Goal: Information Seeking & Learning: Learn about a topic

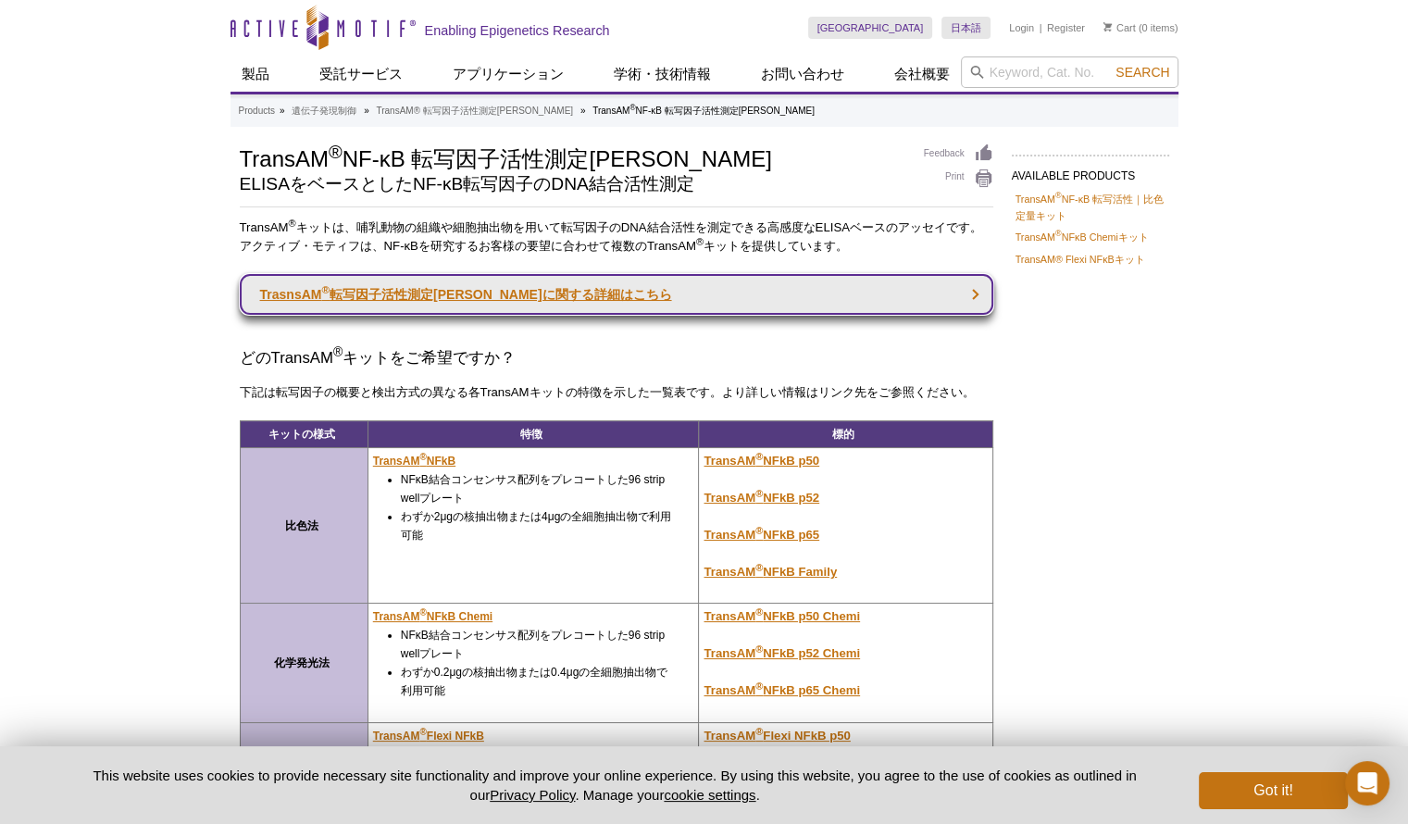
click at [963, 282] on link "TrasnsAM ® 転写因子活性測定[PERSON_NAME]に関する詳細はこちら" at bounding box center [617, 294] width 754 height 41
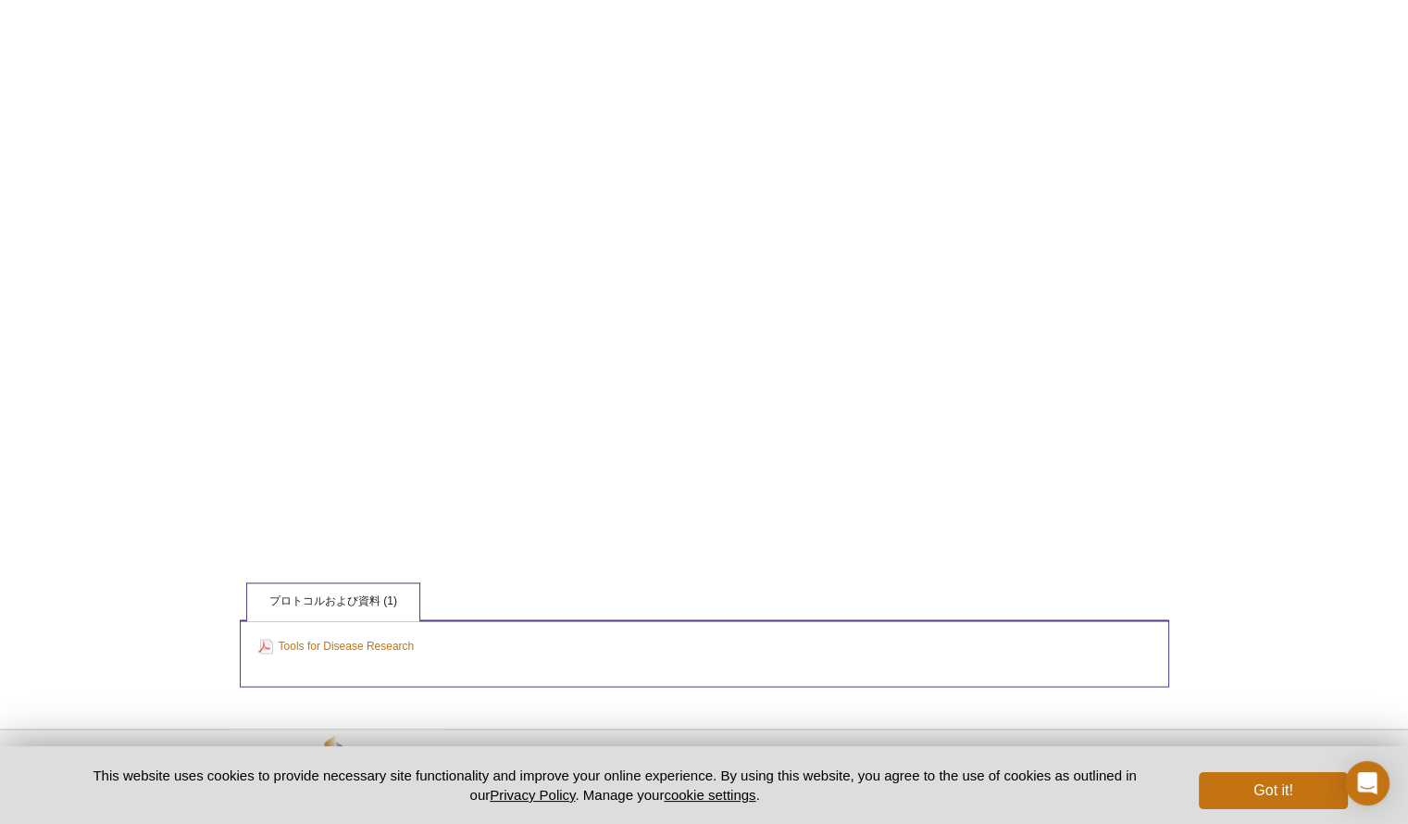
scroll to position [2699, 0]
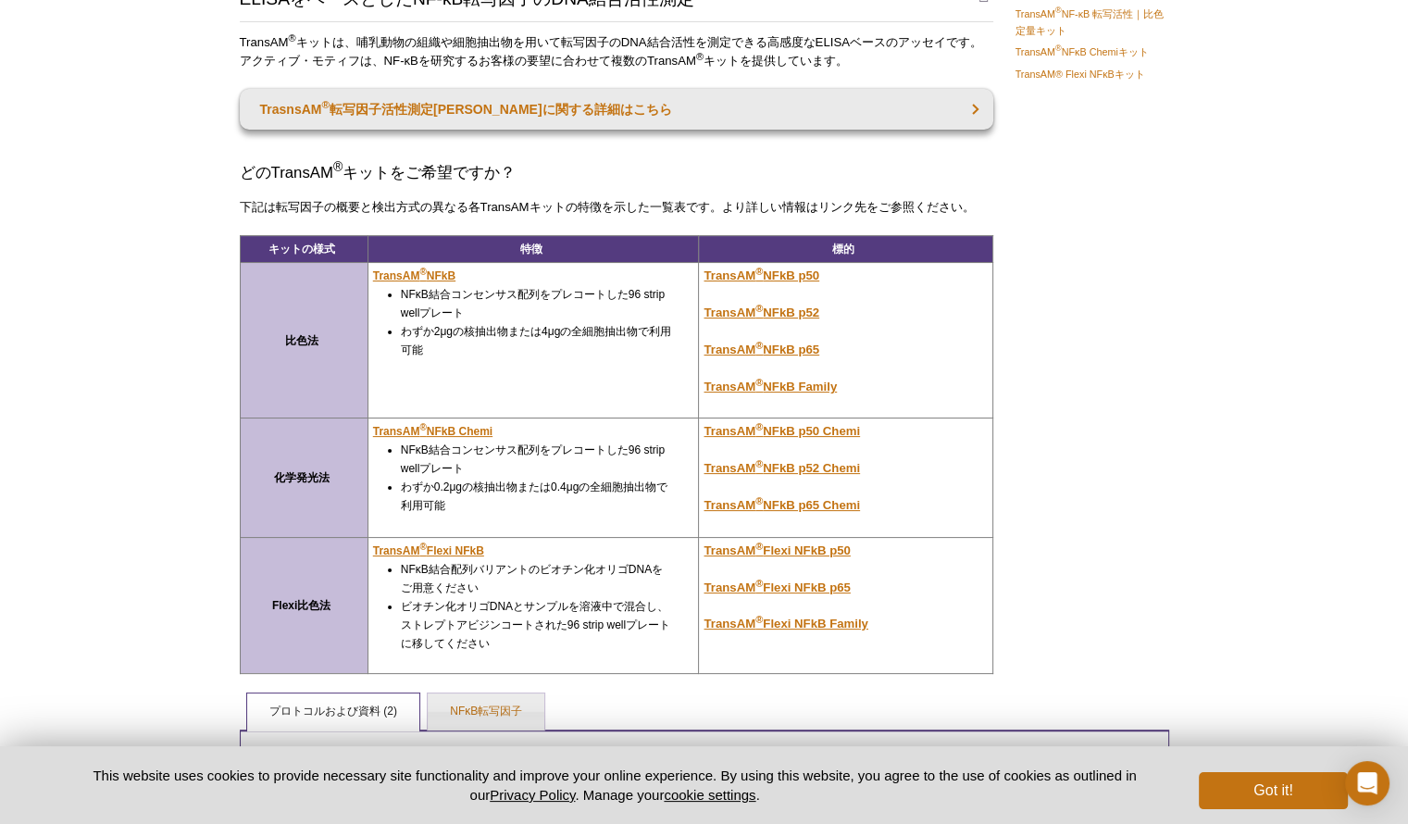
scroll to position [278, 0]
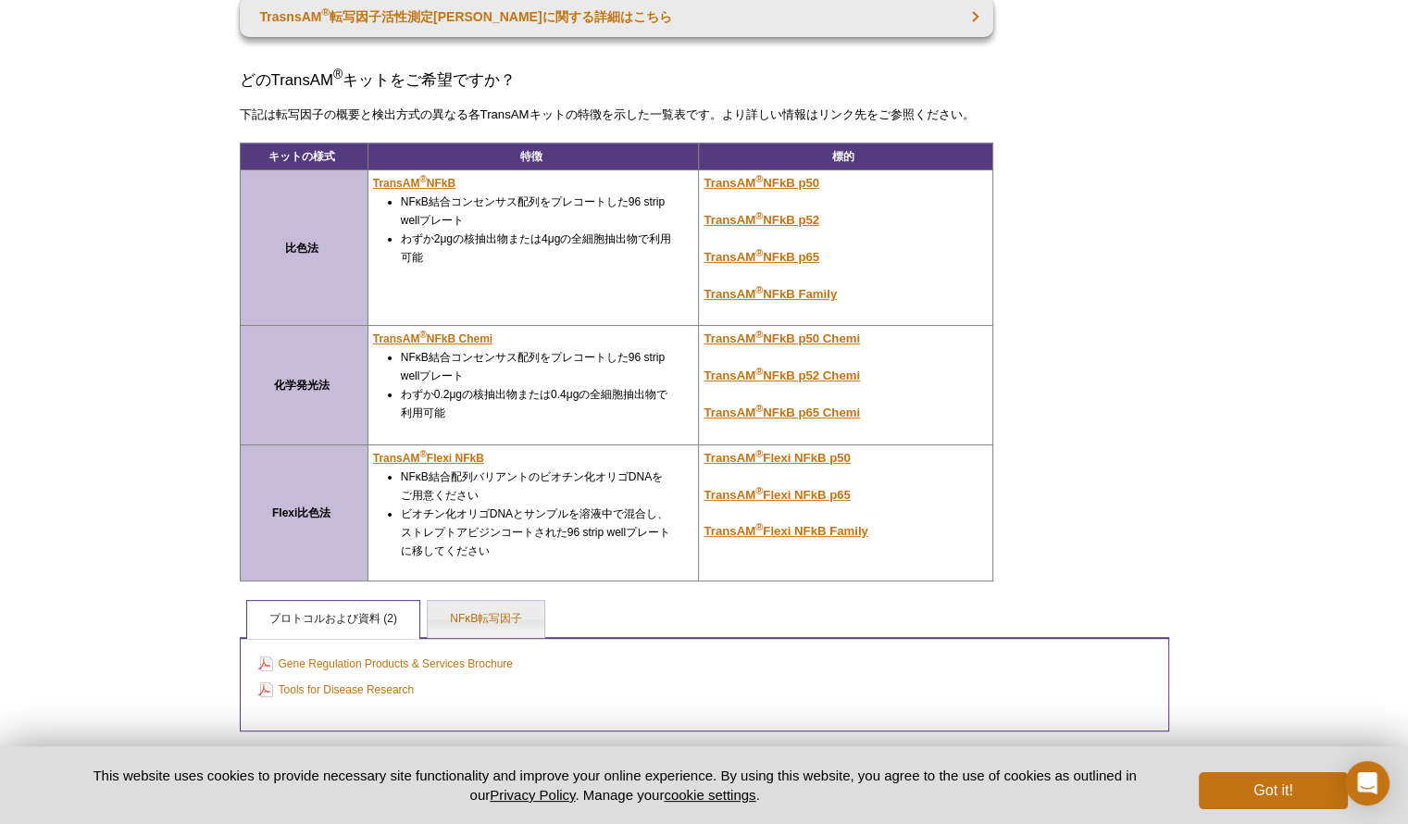
click at [330, 387] on td "化学発光法" at bounding box center [304, 385] width 128 height 119
drag, startPoint x: 269, startPoint y: 383, endPoint x: 336, endPoint y: 389, distance: 67.8
click at [336, 389] on td "化学発光法" at bounding box center [304, 385] width 128 height 119
copy strong "化学発光法"
click at [44, 305] on div "Active Motif Logo Enabling Epigenetics Research 0 Search Skip to content Active…" at bounding box center [704, 328] width 1408 height 1213
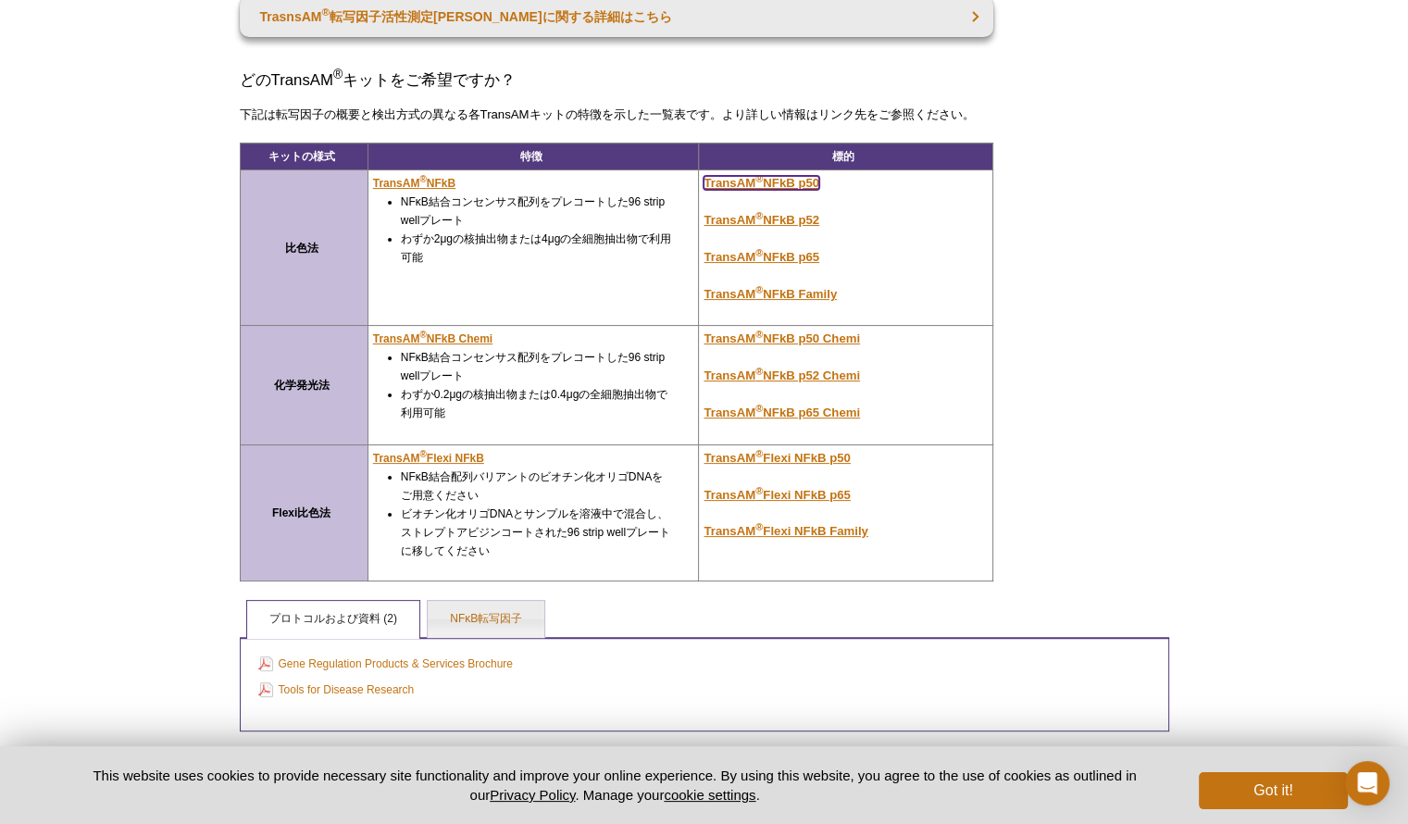
click at [803, 182] on u "TransAM ® NFkB p50" at bounding box center [762, 183] width 116 height 14
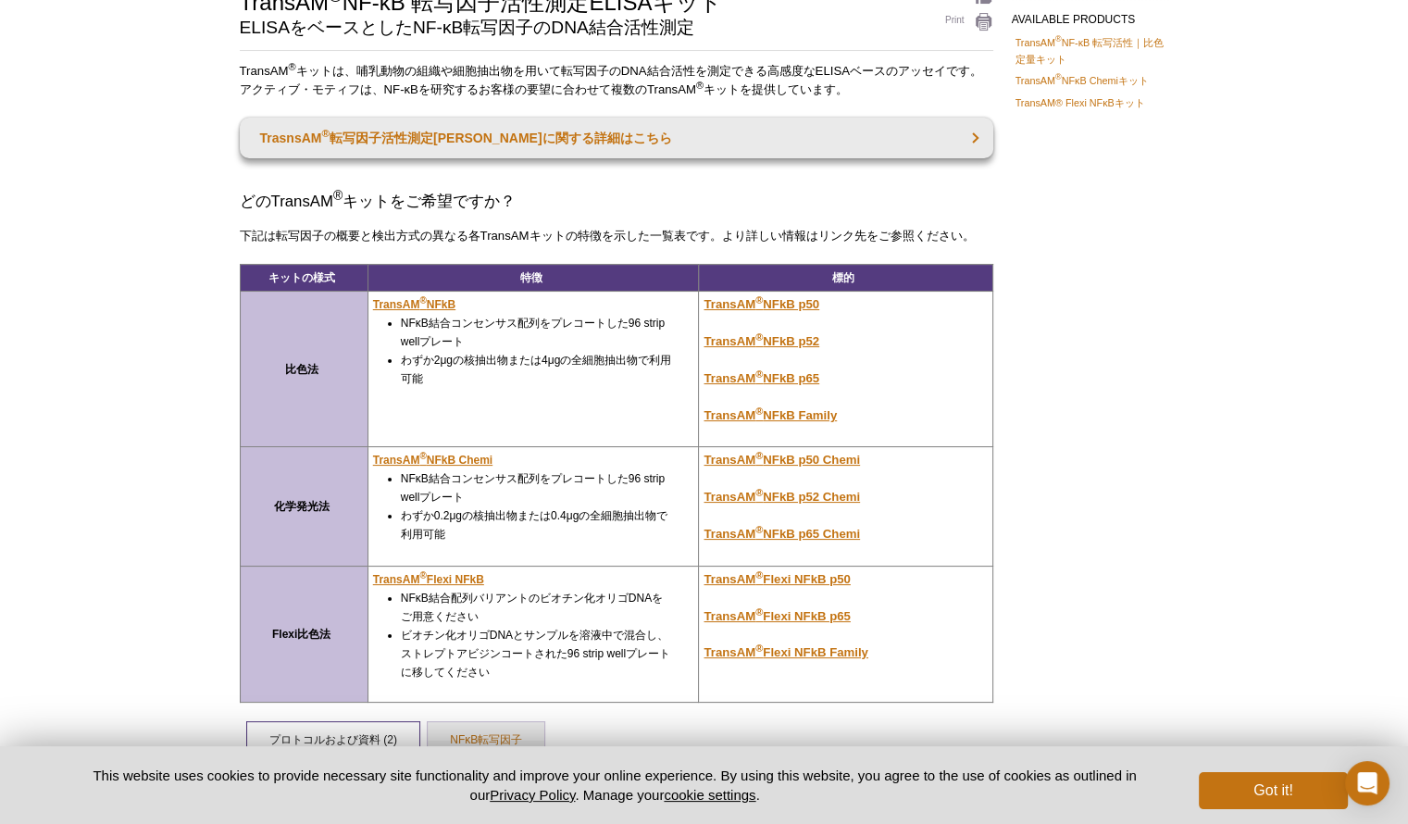
scroll to position [278, 0]
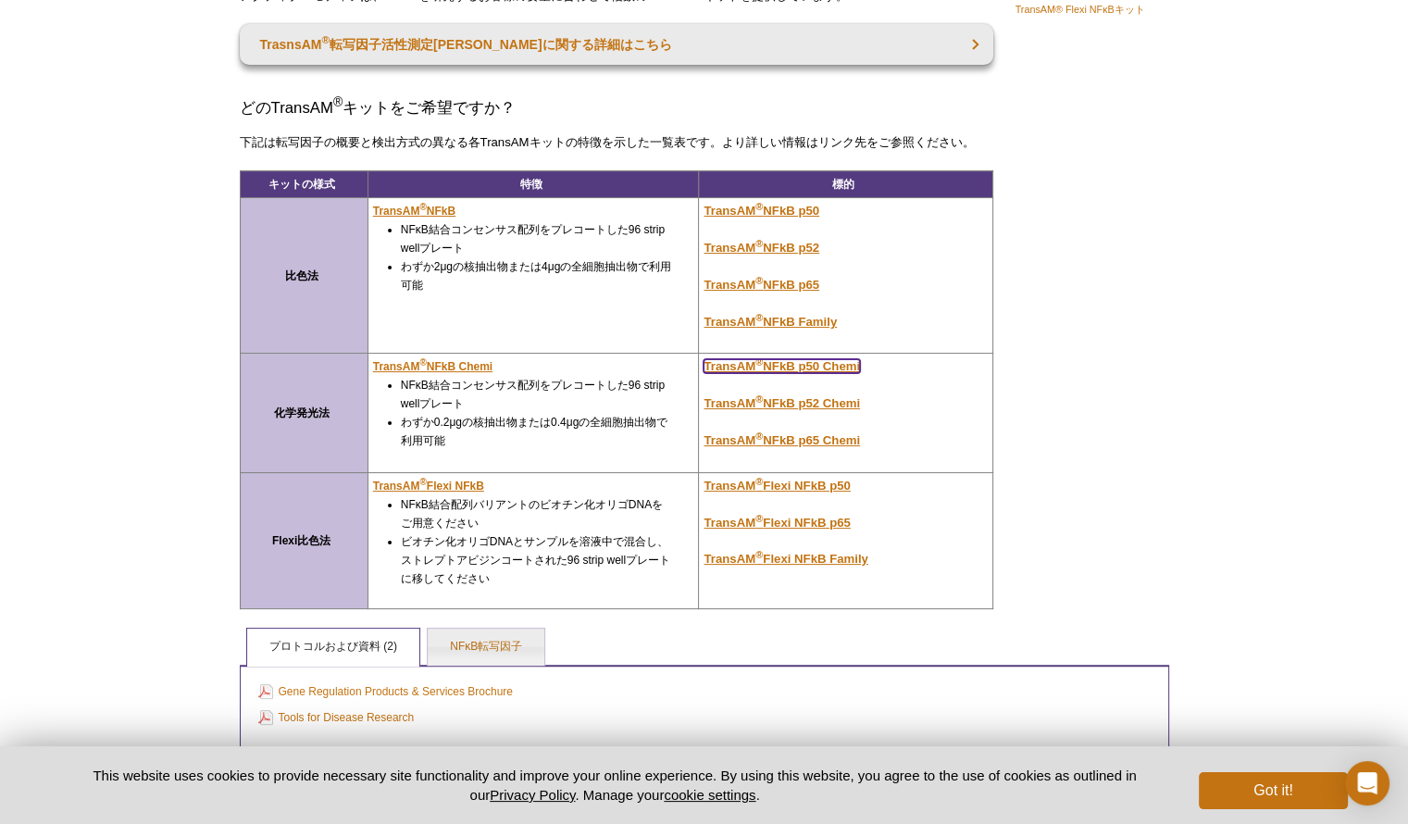
click at [834, 360] on u "TransAM ® NFkB p50 Chemi" at bounding box center [782, 366] width 156 height 14
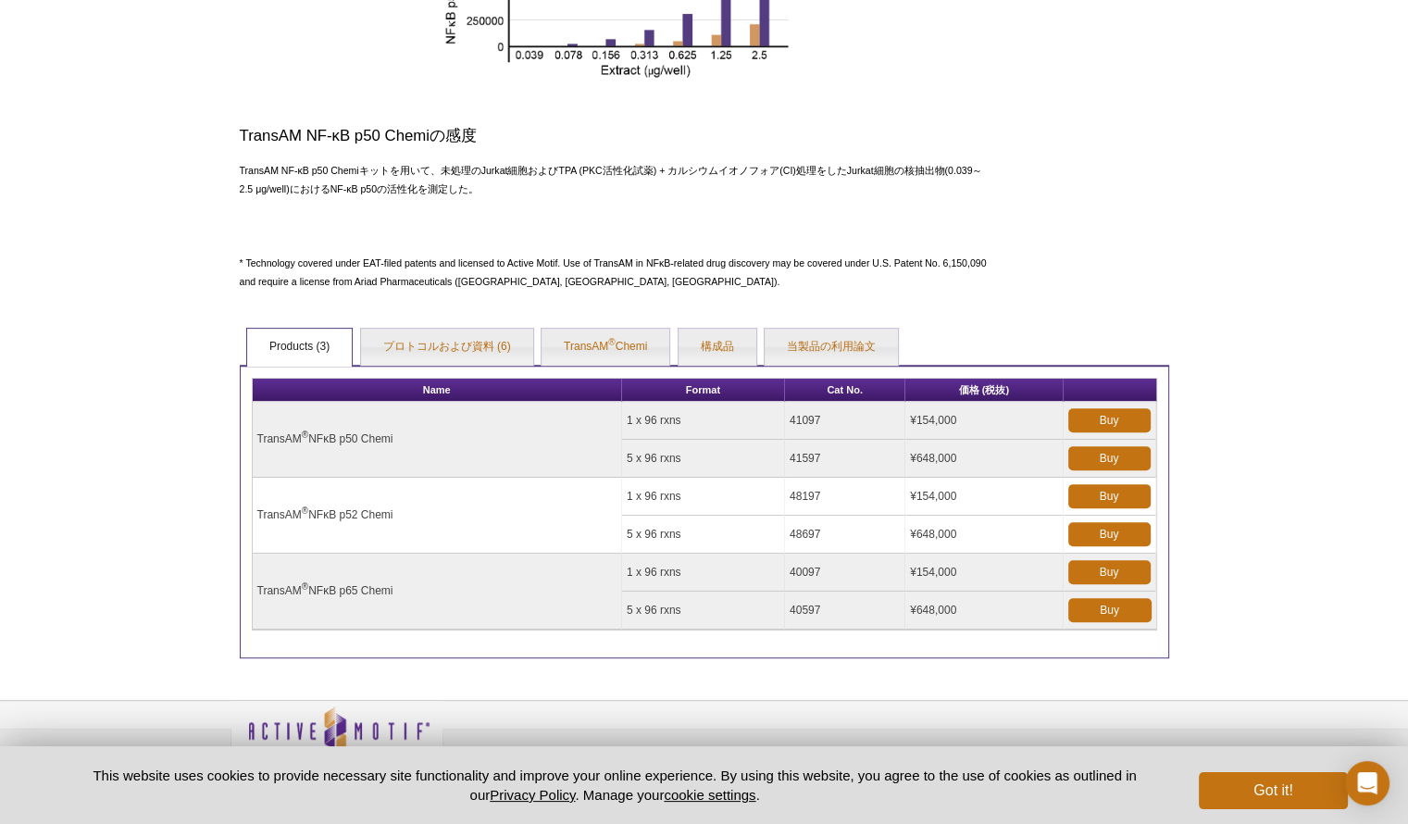
scroll to position [670, 0]
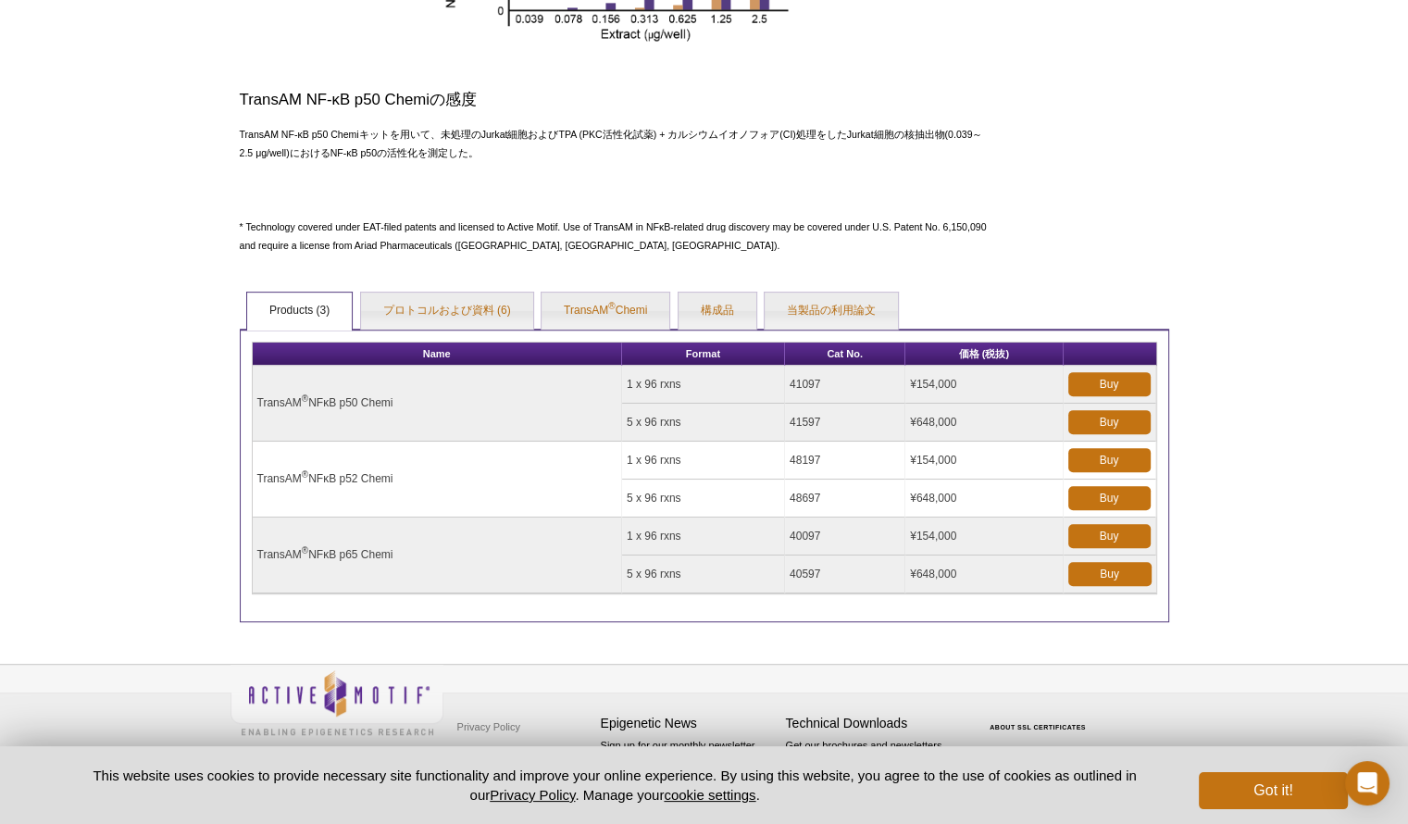
click at [357, 560] on td "TransAM ® NFκB p65 Chemi" at bounding box center [437, 556] width 369 height 76
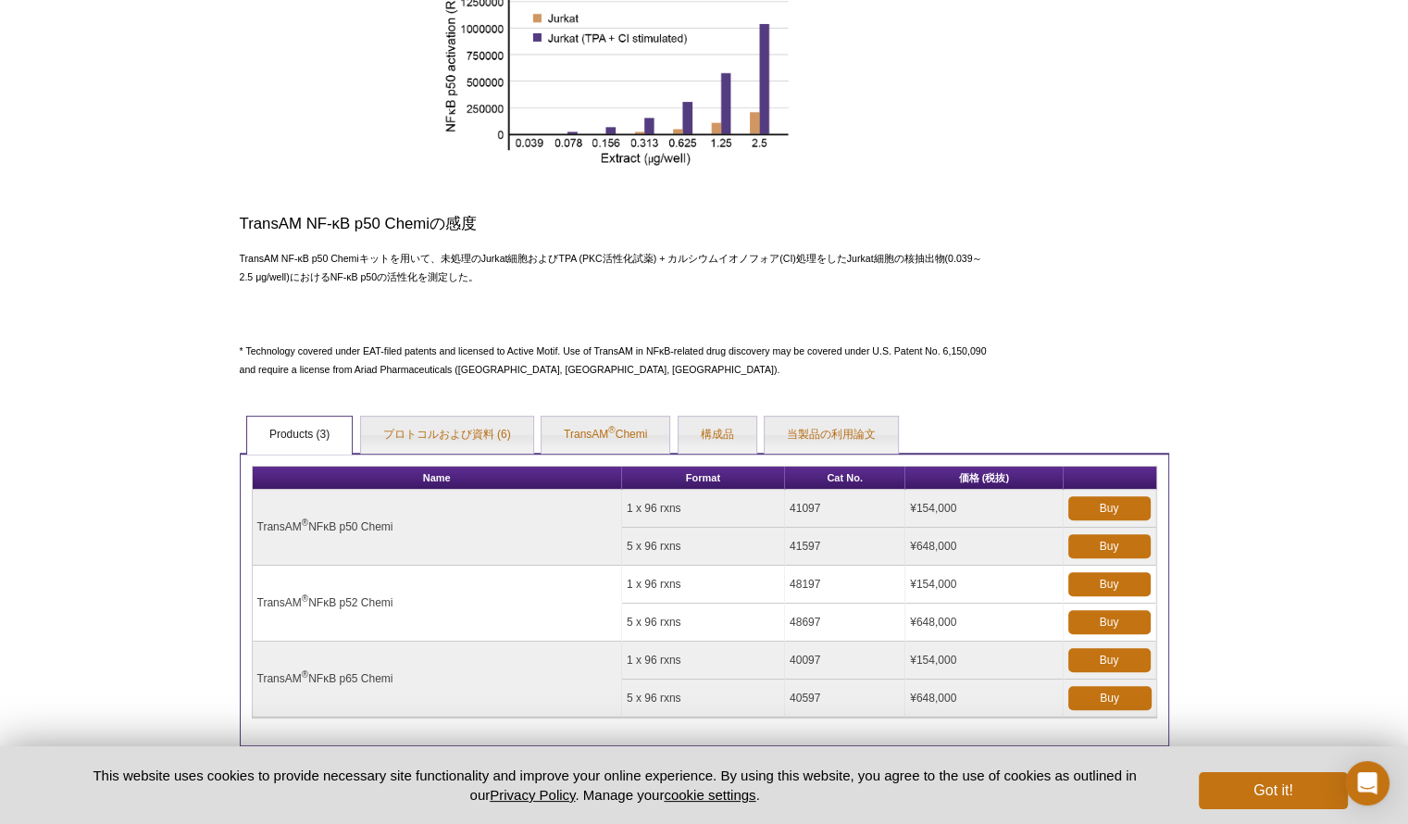
scroll to position [578, 0]
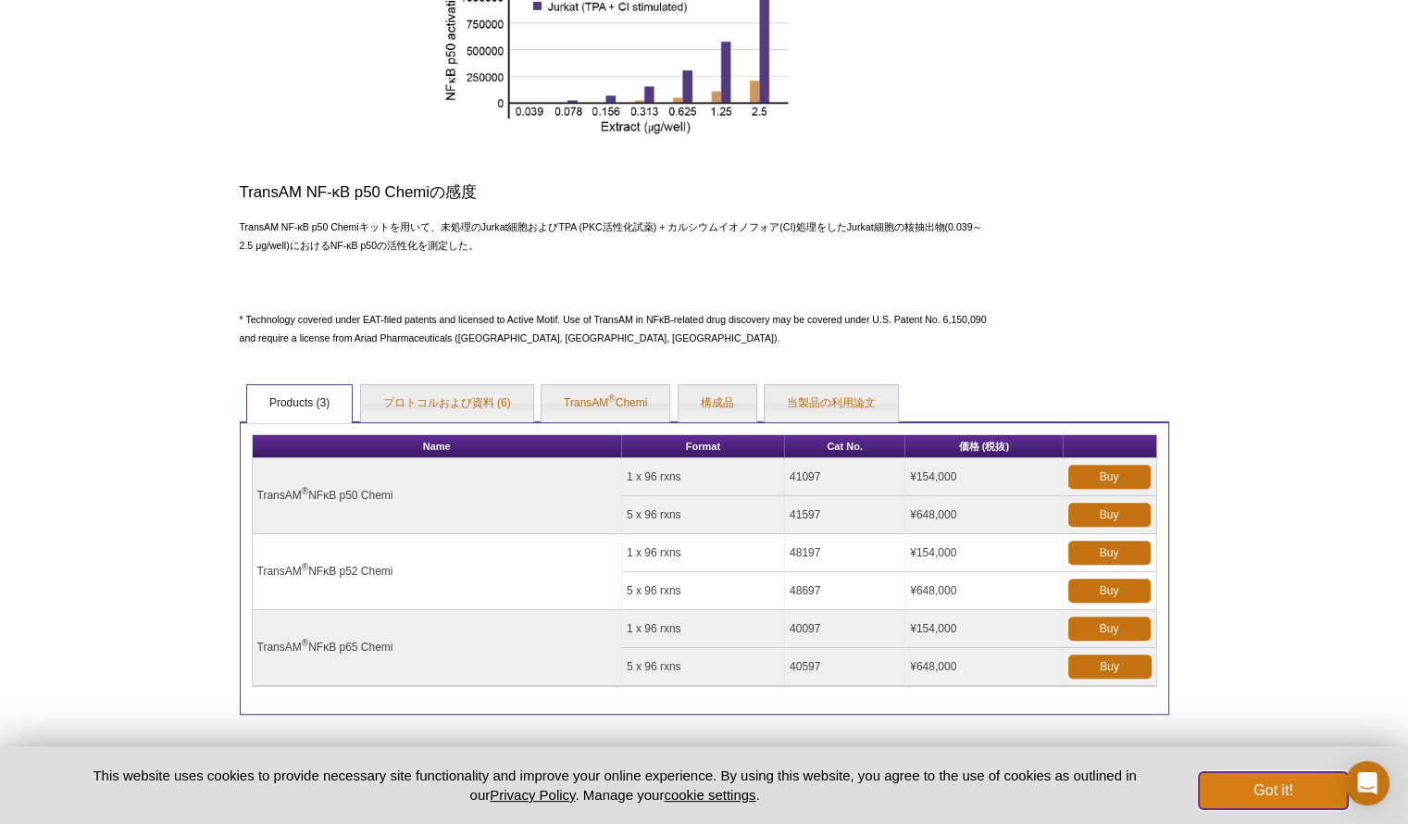
click at [1282, 793] on button "Got it!" at bounding box center [1273, 790] width 148 height 37
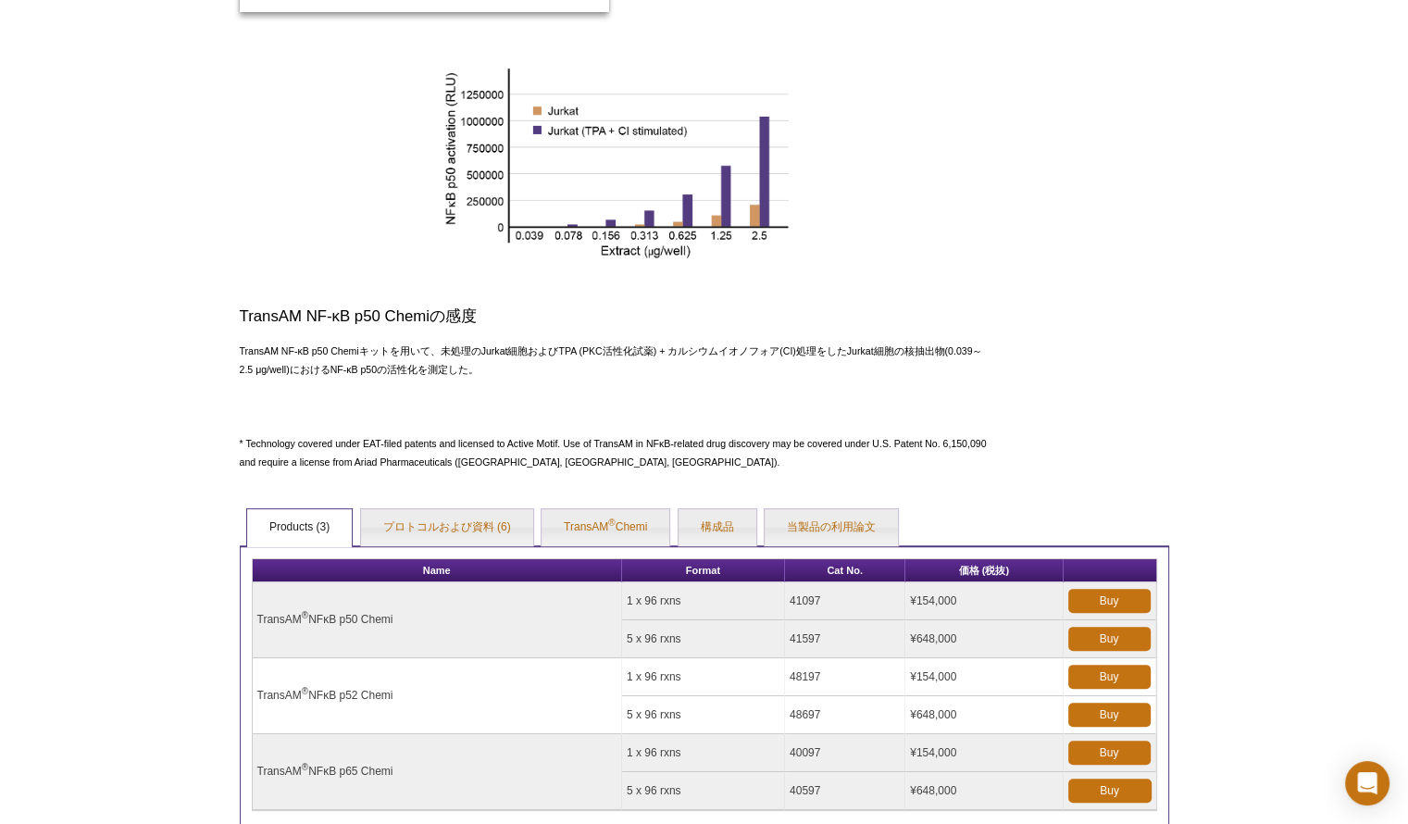
scroll to position [485, 0]
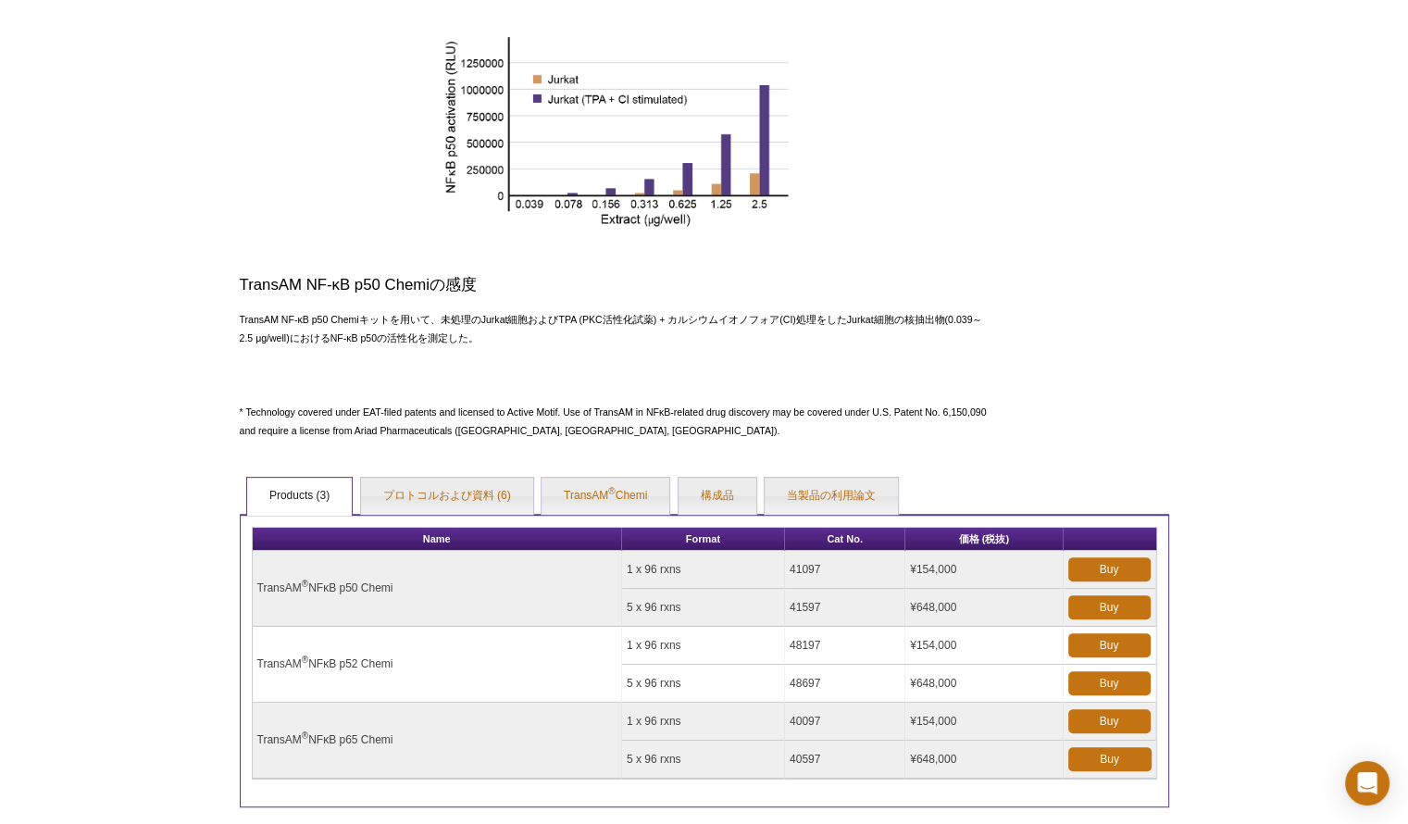
click at [305, 224] on div at bounding box center [617, 135] width 754 height 197
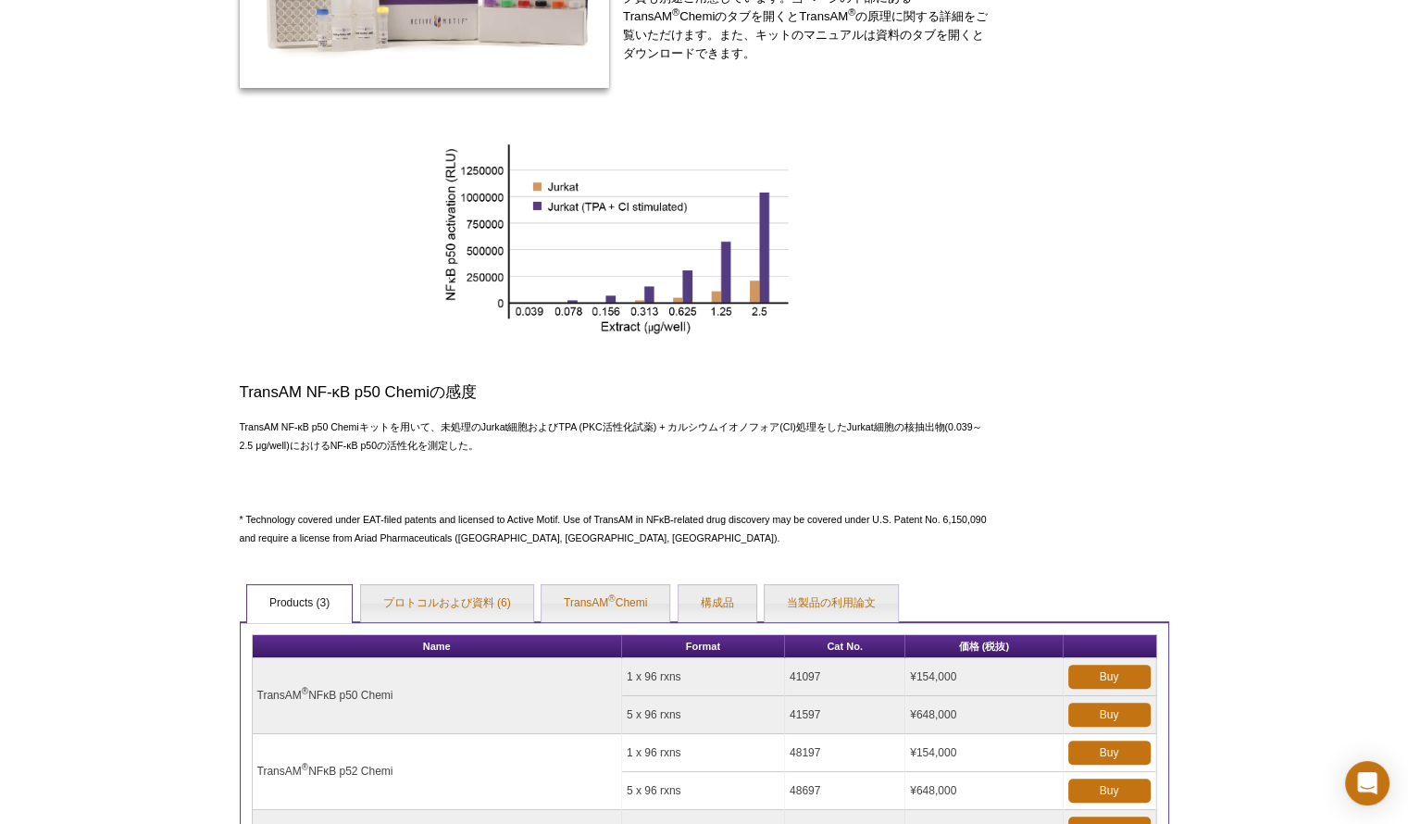
scroll to position [648, 0]
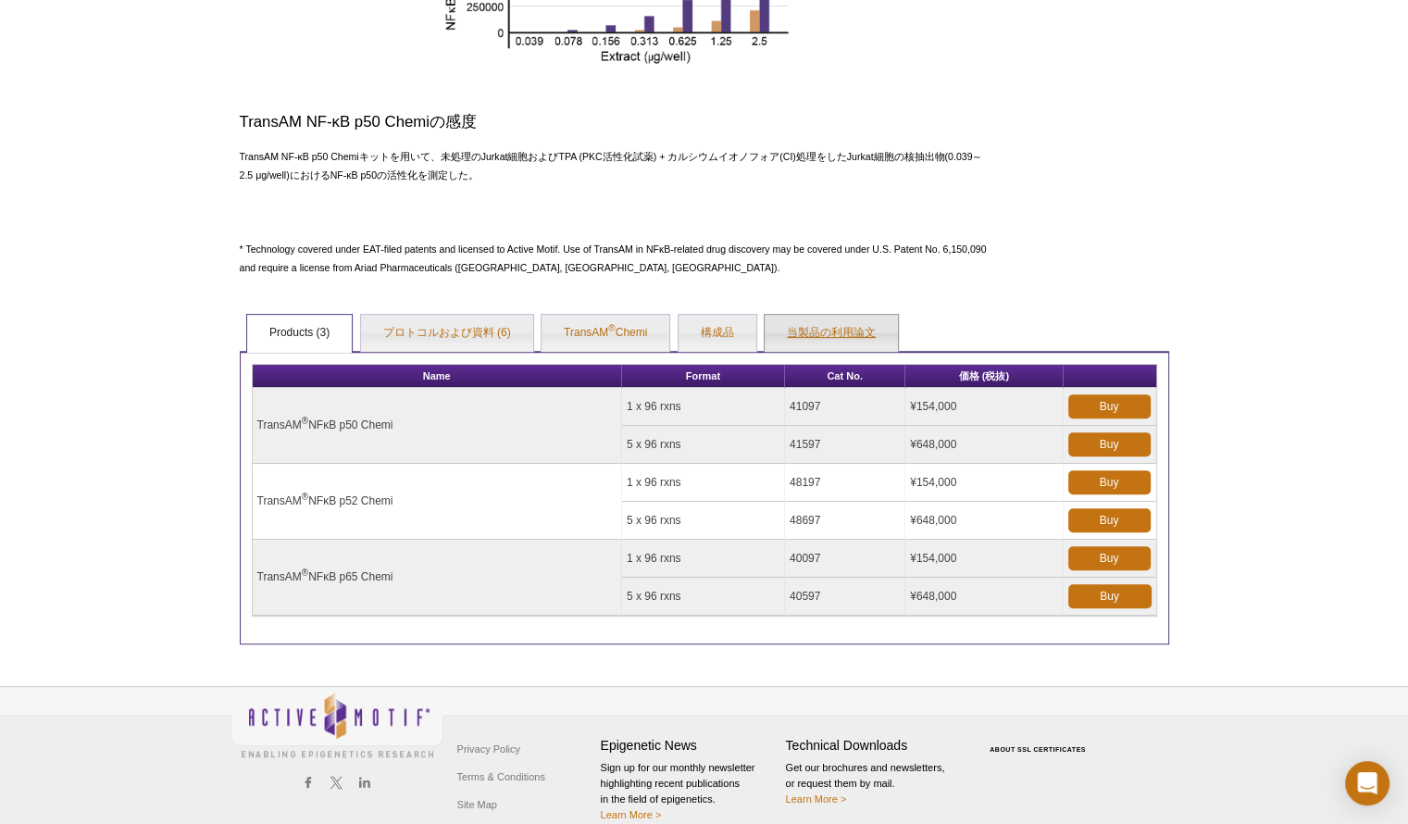
click at [849, 334] on link "当製品の利用論文" at bounding box center [831, 333] width 133 height 37
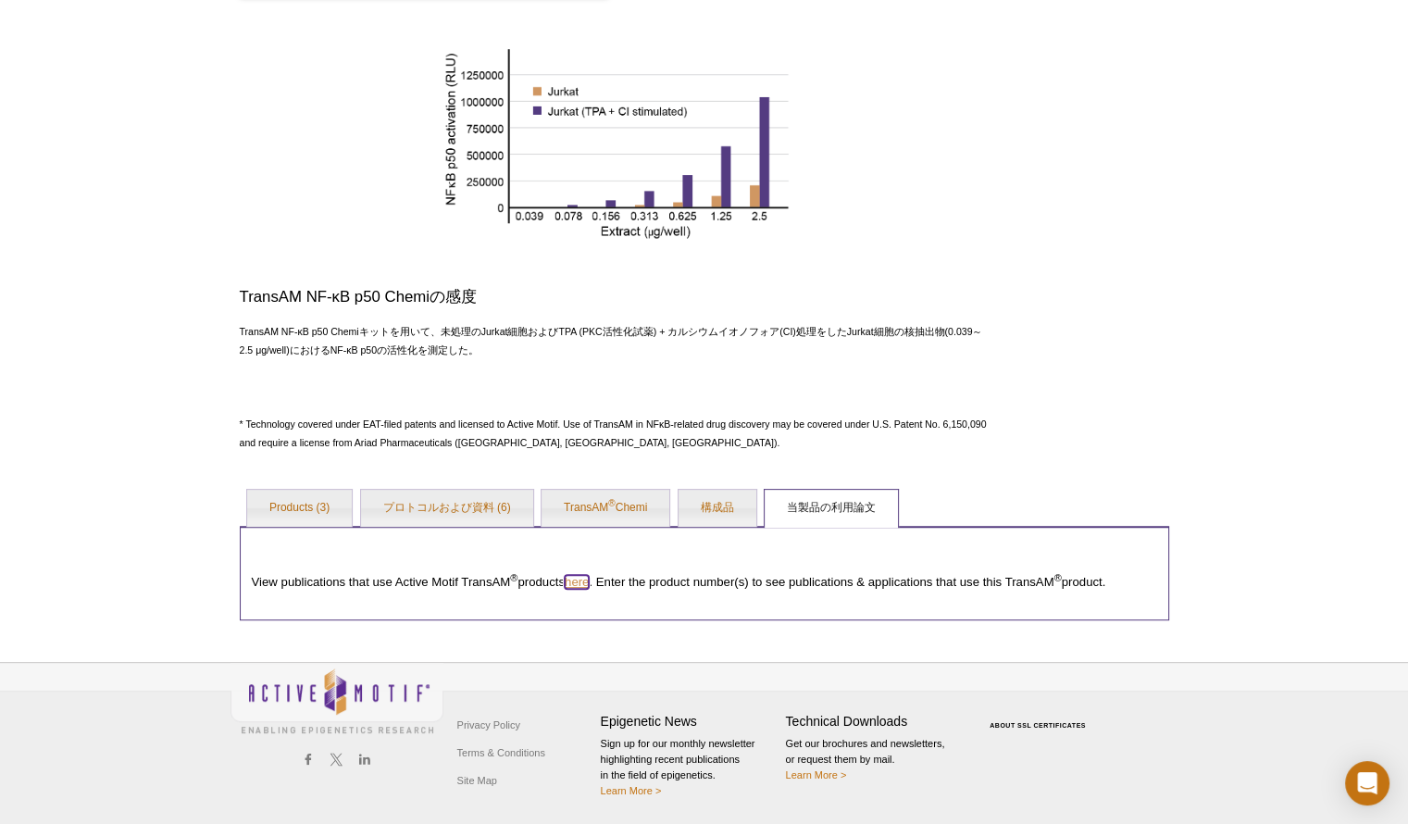
click at [589, 581] on link "here" at bounding box center [577, 582] width 24 height 14
click at [468, 512] on link "プロトコルおよび資料 (6)" at bounding box center [447, 508] width 172 height 37
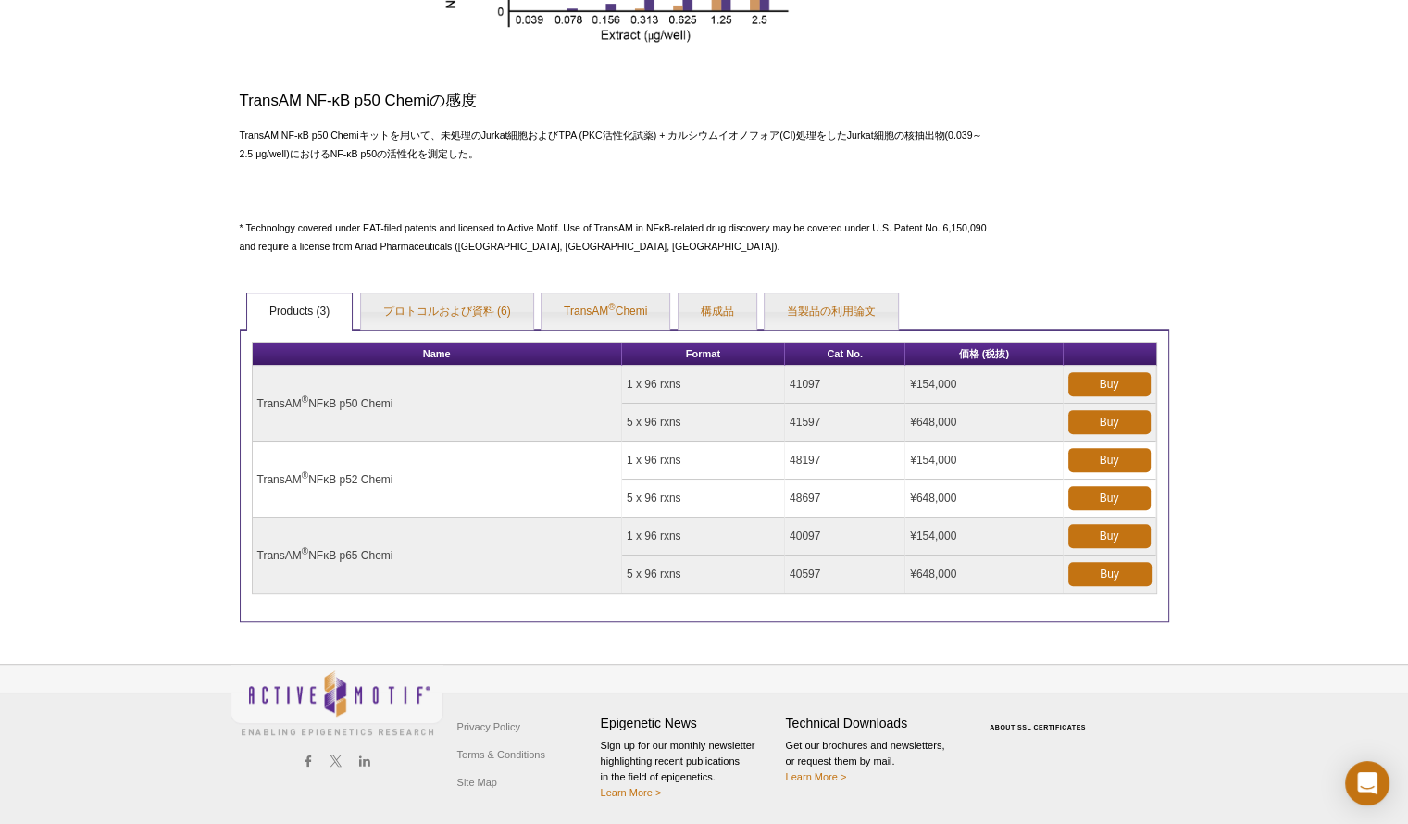
scroll to position [645, 0]
